Goal: Obtain resource: Download file/media

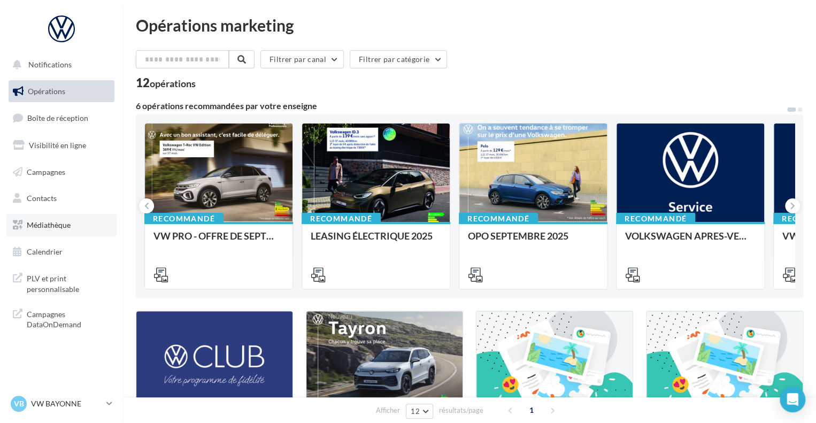
click at [43, 230] on link "Médiathèque" at bounding box center [61, 225] width 110 height 22
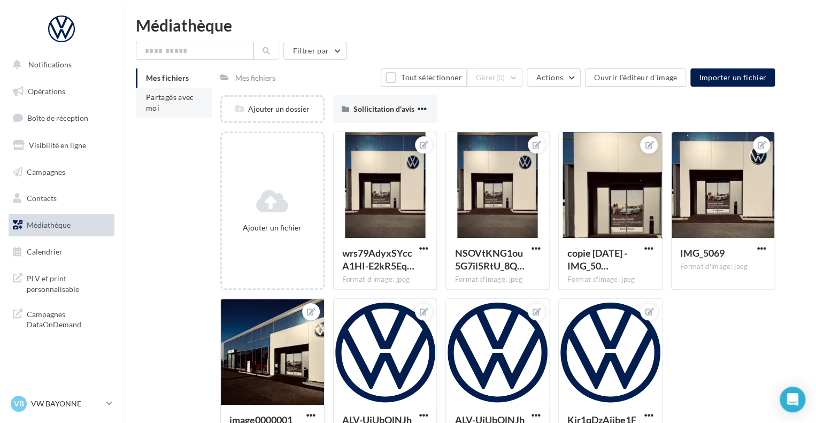
click at [175, 108] on li "Partagés avec moi" at bounding box center [174, 103] width 76 height 30
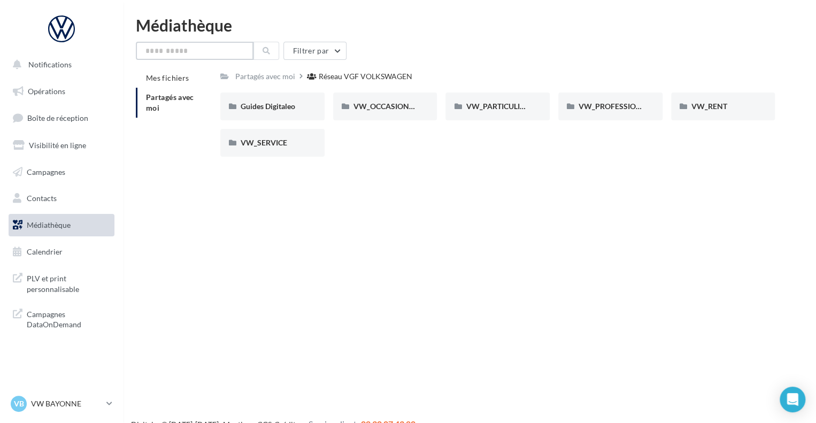
click at [241, 53] on input "text" at bounding box center [195, 51] width 118 height 18
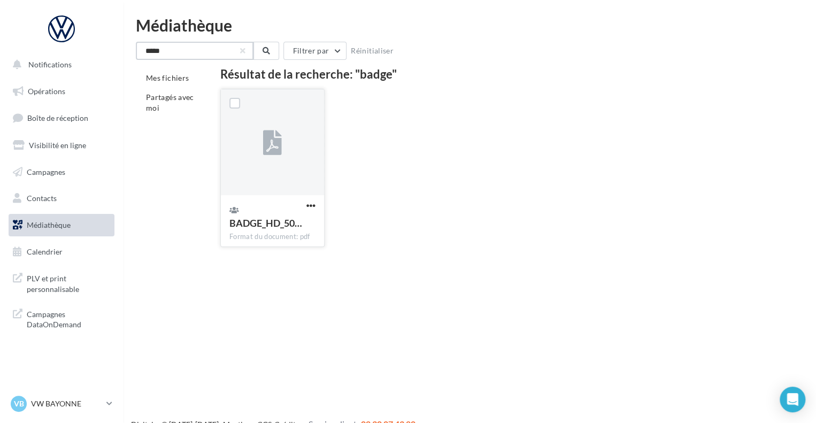
type input "*****"
click at [281, 137] on icon at bounding box center [272, 142] width 19 height 25
click at [312, 204] on span "button" at bounding box center [310, 205] width 9 height 9
click at [275, 226] on button "Télécharger" at bounding box center [264, 227] width 107 height 28
click at [61, 290] on span "PLV et print personnalisable" at bounding box center [68, 282] width 83 height 23
